Goal: Transaction & Acquisition: Purchase product/service

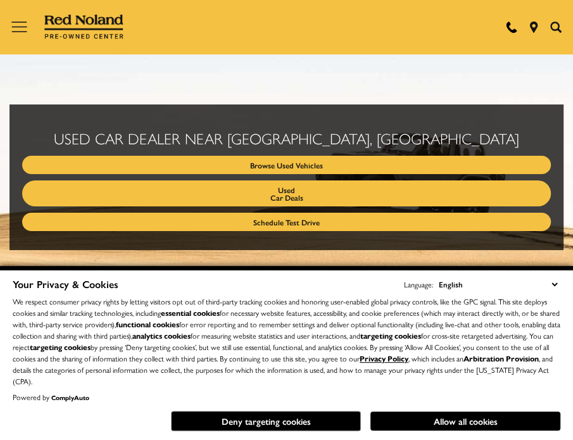
click at [556, 282] on select "English Spanish / Español English / United Kingdom Korean / 한국어 Vietnamese / Ti…" at bounding box center [497, 284] width 125 height 14
click at [539, 278] on select "English Spanish / Español English / United Kingdom Korean / 한국어 Vietnamese / Ti…" at bounding box center [497, 284] width 125 height 14
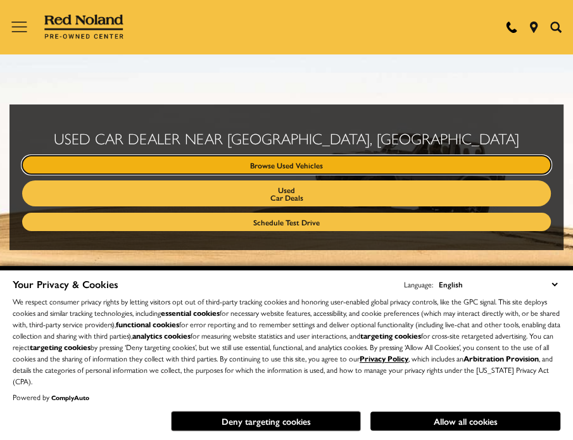
click at [306, 163] on link "Browse Used Vehicles" at bounding box center [286, 165] width 529 height 18
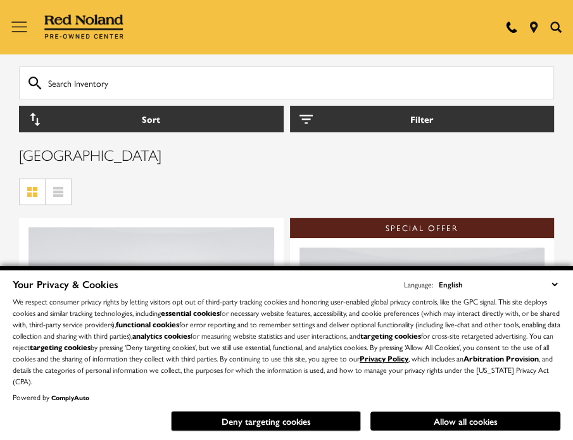
scroll to position [111, 0]
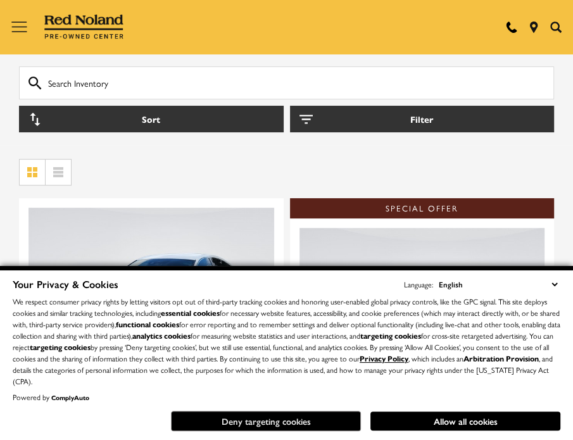
click at [294, 422] on button "Deny targeting cookies" at bounding box center [266, 421] width 190 height 20
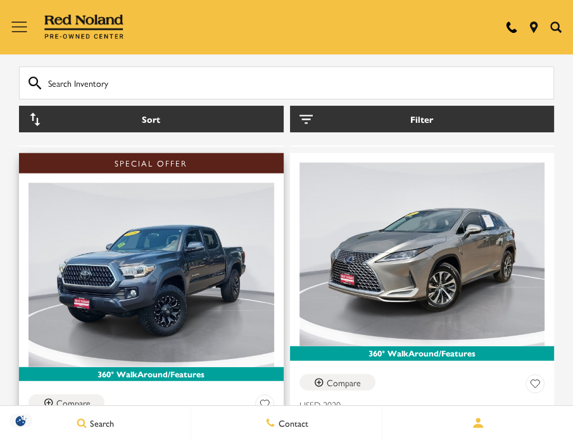
scroll to position [1798, 0]
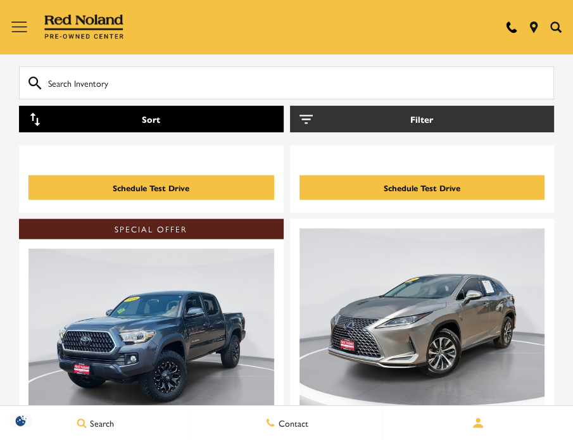
click at [216, 120] on button "Sort" at bounding box center [151, 119] width 265 height 27
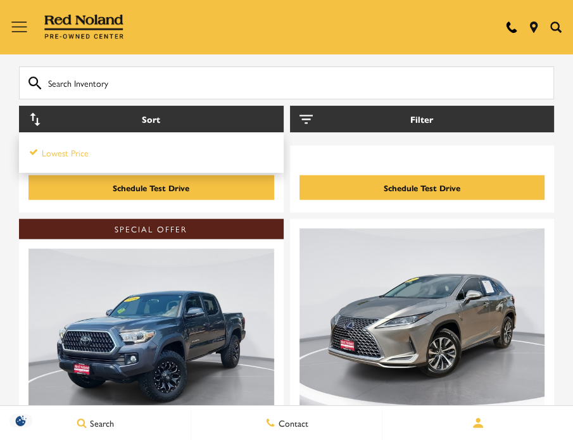
click at [78, 154] on li "Lowest Price" at bounding box center [151, 152] width 244 height 25
